Goal: Information Seeking & Learning: Learn about a topic

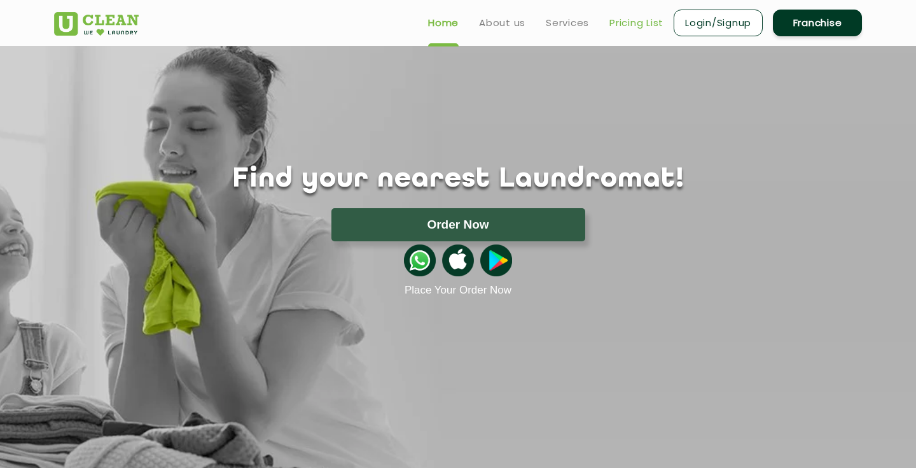
click at [648, 23] on link "Pricing List" at bounding box center [636, 22] width 54 height 15
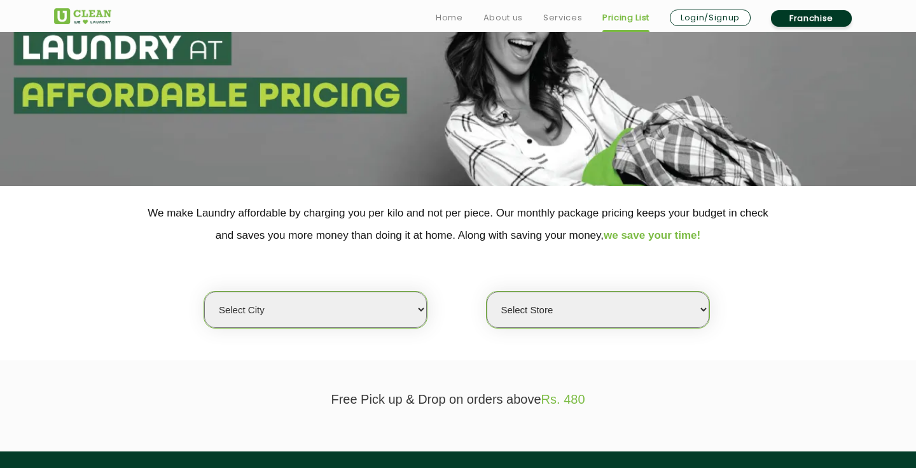
scroll to position [123, 0]
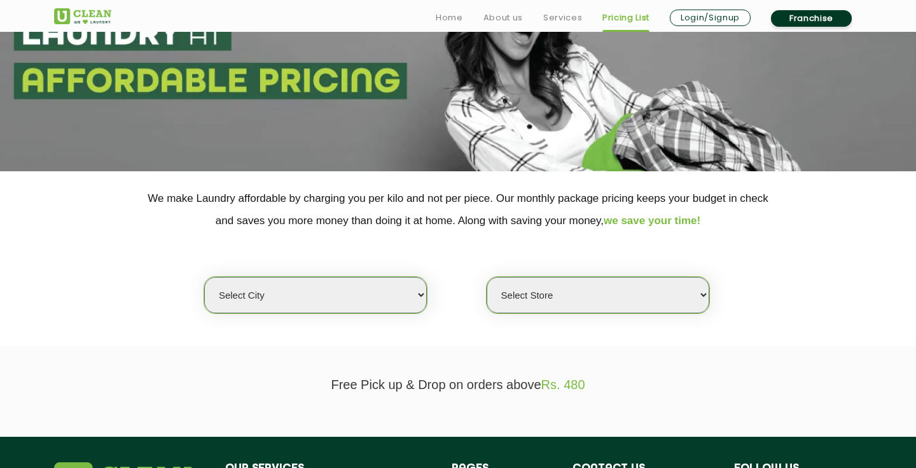
click at [396, 294] on select "Select city [GEOGRAPHIC_DATA] [GEOGRAPHIC_DATA] [GEOGRAPHIC_DATA] [GEOGRAPHIC_D…" at bounding box center [315, 295] width 223 height 36
select select "8"
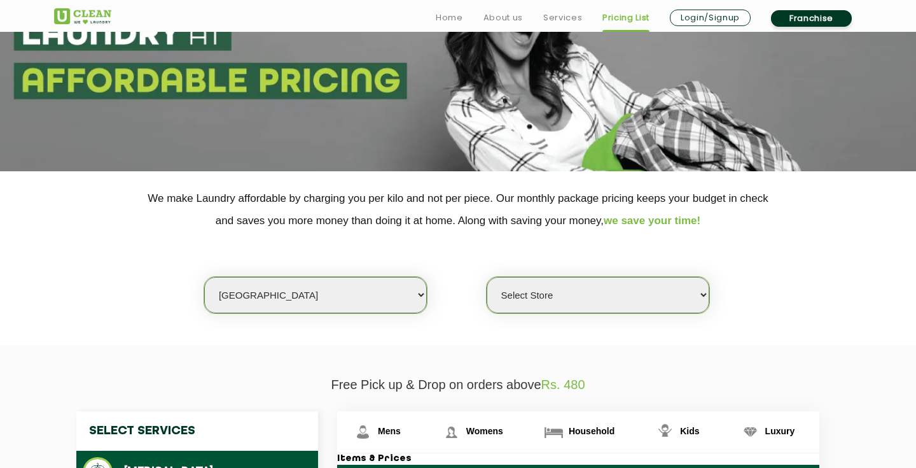
click at [542, 291] on select "Select Store [GEOGRAPHIC_DATA] [GEOGRAPHIC_DATA] [GEOGRAPHIC_DATA] [GEOGRAPHIC_…" at bounding box center [598, 295] width 223 height 36
select select "230"
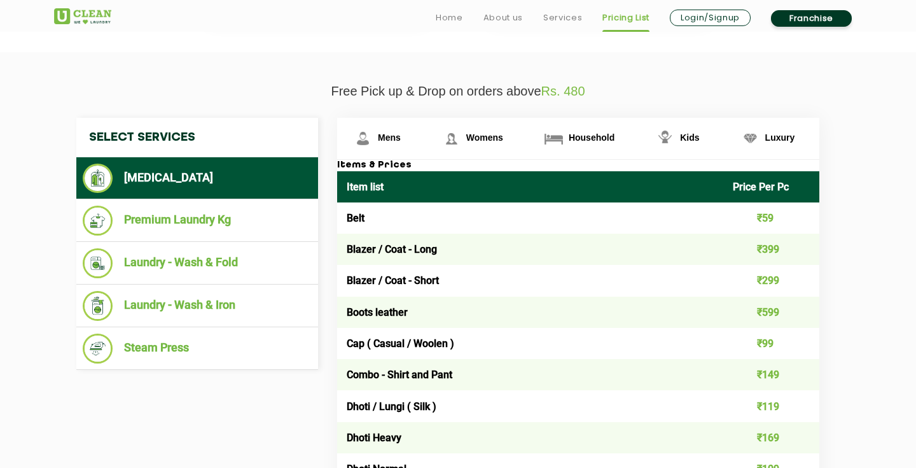
scroll to position [424, 0]
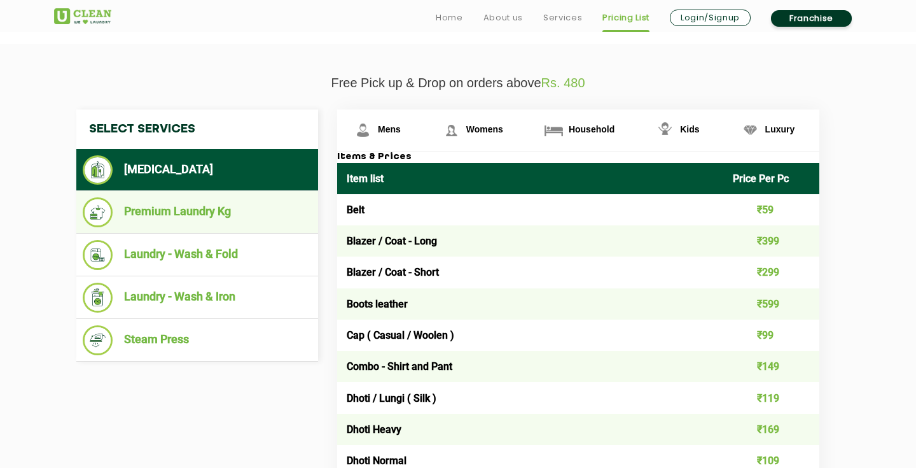
click at [255, 218] on li "Premium Laundry Kg" at bounding box center [197, 212] width 229 height 30
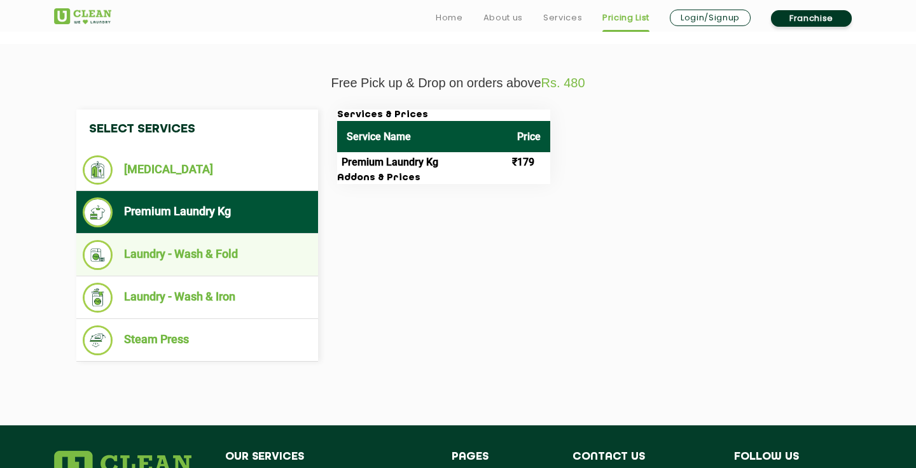
click at [252, 250] on li "Laundry - Wash & Fold" at bounding box center [197, 255] width 229 height 30
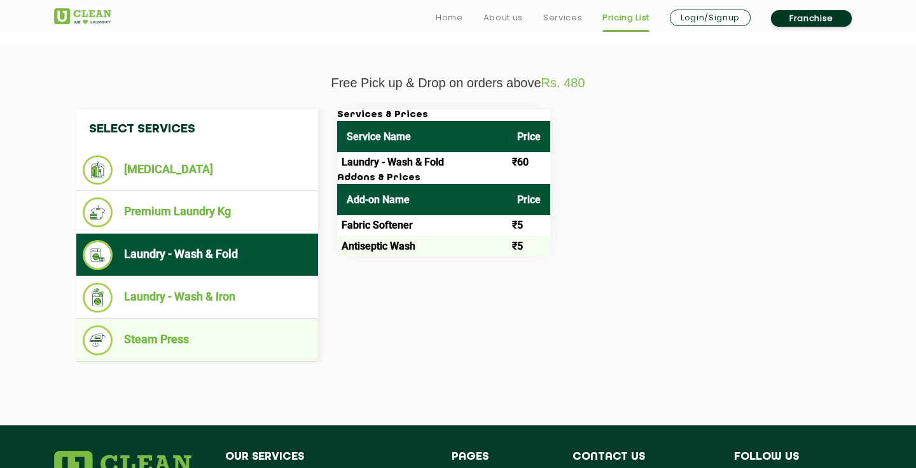
click at [229, 328] on li "Steam Press" at bounding box center [197, 340] width 229 height 30
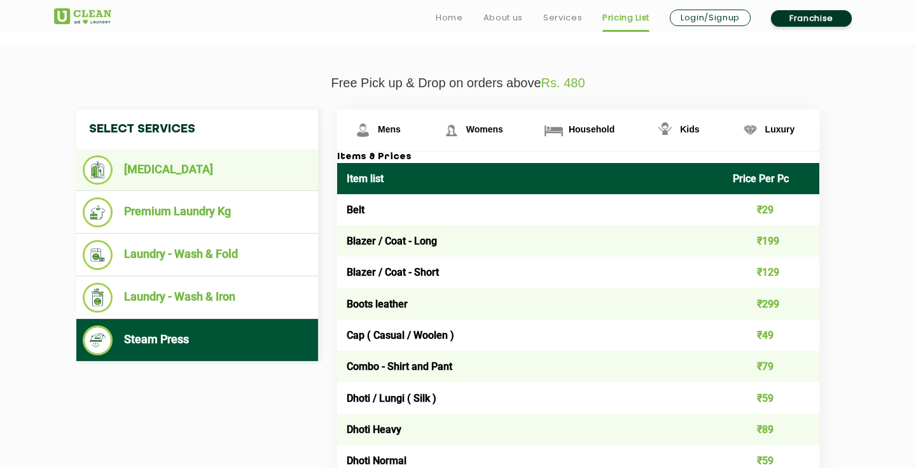
click at [243, 183] on li "[MEDICAL_DATA]" at bounding box center [197, 169] width 229 height 29
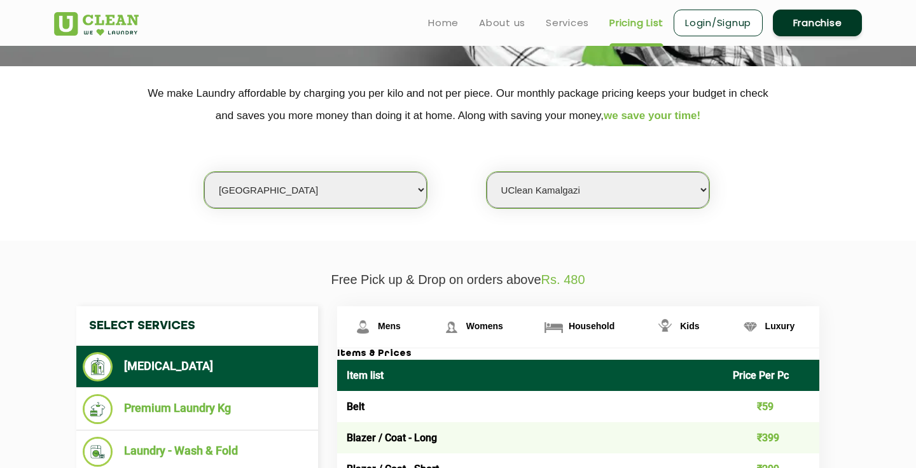
scroll to position [0, 0]
